Goal: Task Accomplishment & Management: Use online tool/utility

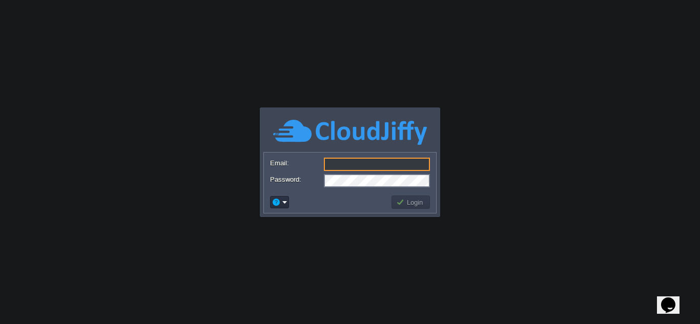
type input "[EMAIL_ADDRESS][DOMAIN_NAME]"
click at [408, 200] on button "Login" at bounding box center [411, 202] width 30 height 9
click at [410, 204] on button "Login" at bounding box center [411, 202] width 30 height 9
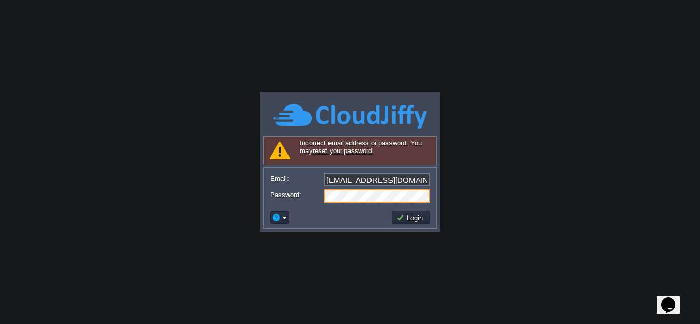
click at [280, 188] on form "Email: [EMAIL_ADDRESS][DOMAIN_NAME] Password:" at bounding box center [350, 187] width 172 height 39
click at [475, 178] on body "Application Platform v.8.10.2 Signing in... Incorrect email address or password…" at bounding box center [350, 162] width 700 height 324
click at [418, 218] on button "Login" at bounding box center [411, 217] width 30 height 9
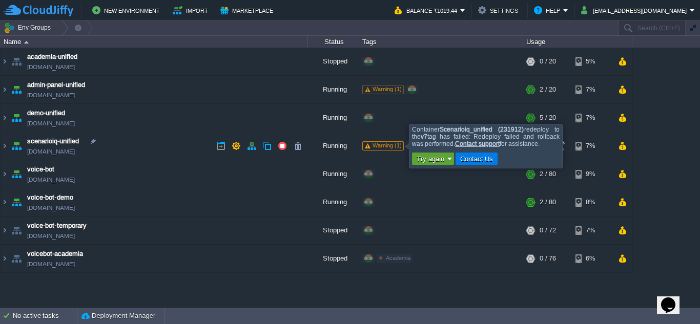
click at [377, 148] on span "Warning (1)" at bounding box center [387, 145] width 29 height 6
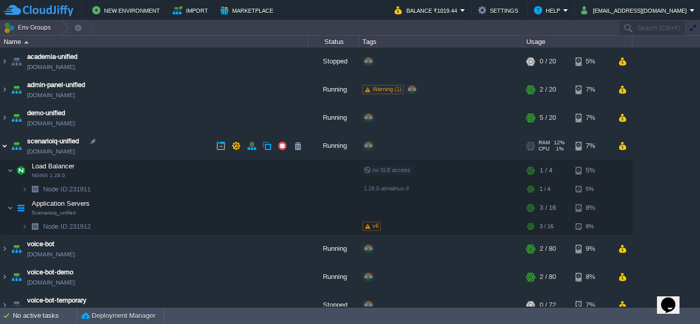
click at [4, 148] on img at bounding box center [5, 146] width 8 height 28
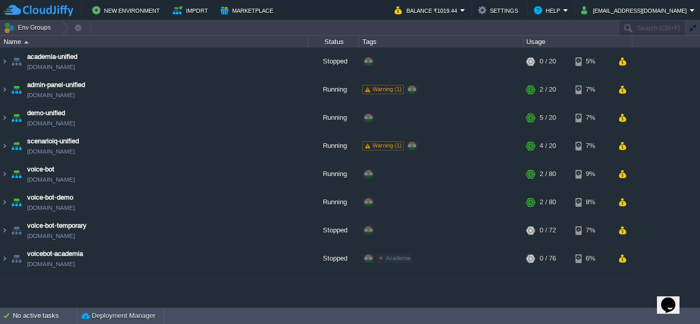
click at [676, 298] on icon "Chat widget" at bounding box center [668, 305] width 14 height 15
click at [672, 304] on icon "Chat widget" at bounding box center [666, 307] width 12 height 7
click at [675, 298] on icon "Chat widget" at bounding box center [668, 305] width 14 height 15
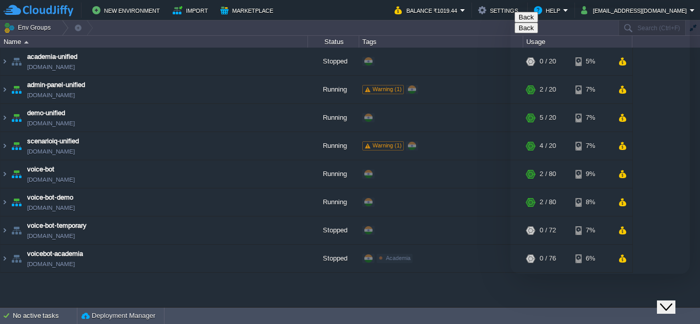
click at [666, 306] on button "Close Chat This icon closes the chat window." at bounding box center [666, 307] width 18 height 13
click at [543, 299] on div "academia-unified [DOMAIN_NAME] Stopped + Add to Env Group RAM 0% CPU 0% 0 / 20 …" at bounding box center [350, 177] width 700 height 259
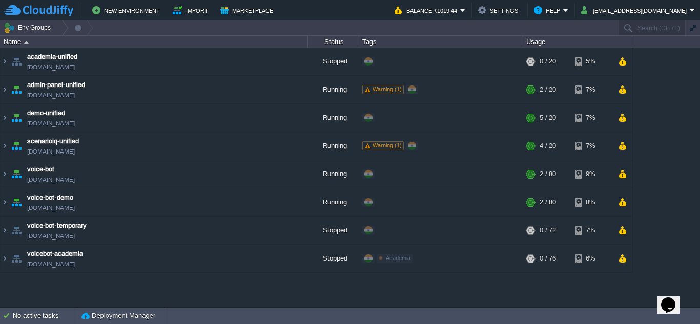
click at [543, 299] on div "academia-unified [DOMAIN_NAME] Stopped + Add to Env Group RAM 0% CPU 0% 0 / 20 …" at bounding box center [350, 177] width 700 height 259
